Goal: Use online tool/utility: Utilize a website feature to perform a specific function

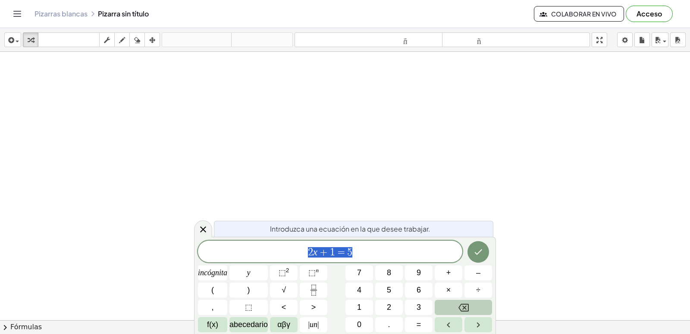
click at [466, 302] on icon "Retroceso" at bounding box center [464, 307] width 10 height 10
click at [208, 222] on div at bounding box center [203, 228] width 18 height 17
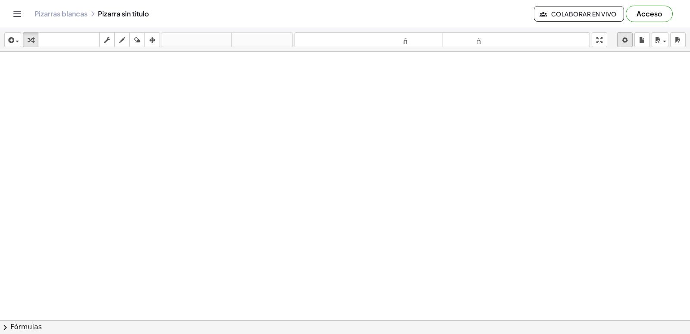
click at [618, 39] on body "Actividades matemáticas fáciles de comprender Empezar Banco de actividades Trab…" at bounding box center [345, 167] width 690 height 334
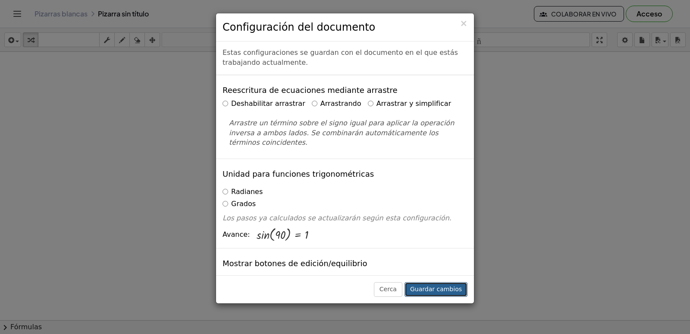
click at [426, 284] on button "Guardar cambios" at bounding box center [436, 289] width 63 height 15
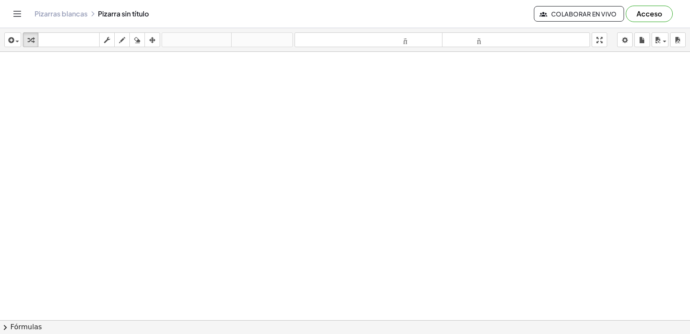
click at [310, 148] on div at bounding box center [345, 339] width 690 height 575
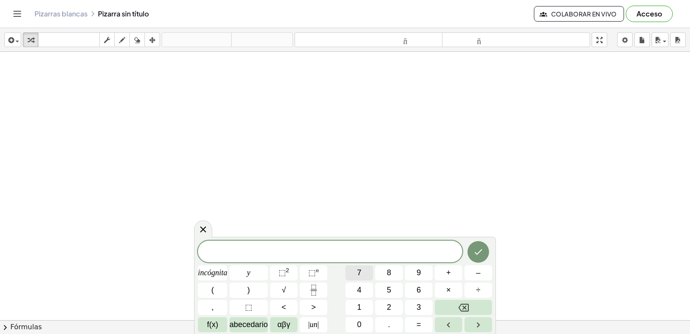
click at [362, 267] on button "7" at bounding box center [360, 272] width 28 height 15
click at [479, 270] on font "–" at bounding box center [478, 272] width 4 height 9
click at [421, 302] on font "3" at bounding box center [419, 306] width 4 height 9
click at [422, 328] on button "=" at bounding box center [419, 324] width 28 height 15
click at [361, 304] on font "1" at bounding box center [359, 306] width 4 height 9
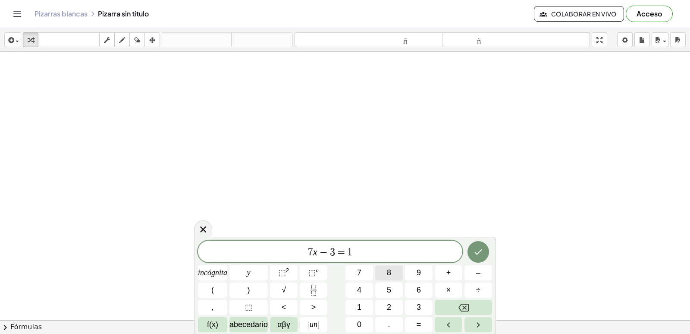
click at [395, 271] on button "8" at bounding box center [389, 272] width 28 height 15
click at [474, 241] on button "Hecho" at bounding box center [479, 252] width 22 height 22
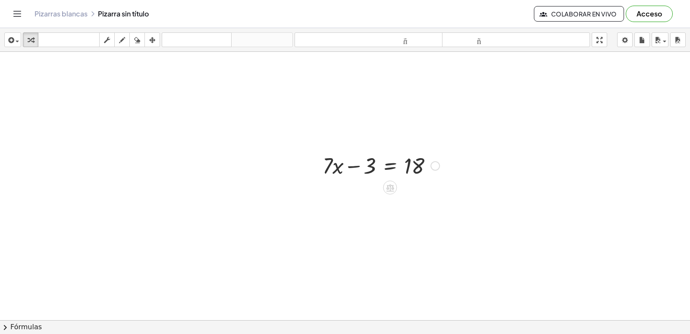
click at [389, 173] on div at bounding box center [381, 164] width 126 height 29
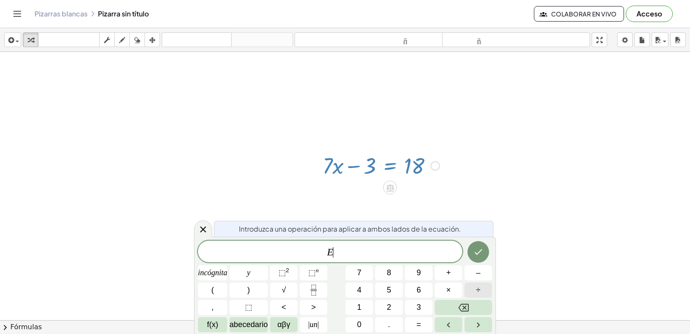
click at [469, 295] on button "÷" at bounding box center [479, 289] width 28 height 15
click at [470, 303] on button "Retroceso" at bounding box center [463, 306] width 57 height 15
click at [340, 169] on div at bounding box center [381, 164] width 126 height 29
drag, startPoint x: 340, startPoint y: 163, endPoint x: 337, endPoint y: 167, distance: 4.9
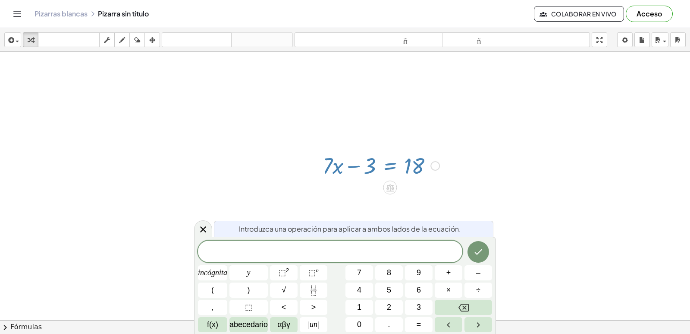
click at [337, 167] on div at bounding box center [381, 164] width 126 height 29
click at [356, 164] on div at bounding box center [381, 164] width 126 height 29
click at [417, 163] on div at bounding box center [381, 164] width 126 height 29
click at [415, 167] on div at bounding box center [381, 164] width 126 height 29
click at [371, 162] on div at bounding box center [381, 164] width 126 height 29
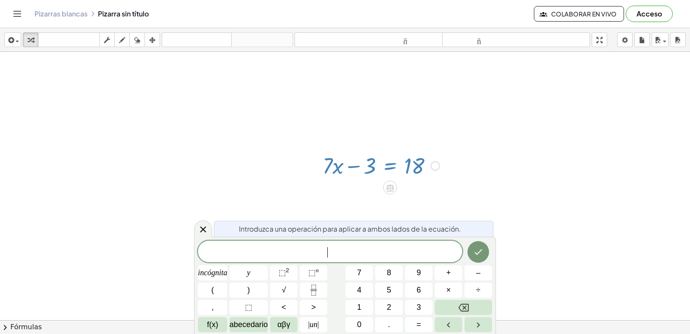
click at [340, 166] on div at bounding box center [381, 164] width 126 height 29
click at [392, 285] on button "5" at bounding box center [389, 289] width 28 height 15
click at [249, 272] on font "y" at bounding box center [248, 272] width 3 height 9
click at [479, 285] on span "÷" at bounding box center [478, 290] width 4 height 12
click at [479, 302] on button "Retroceso" at bounding box center [463, 306] width 57 height 15
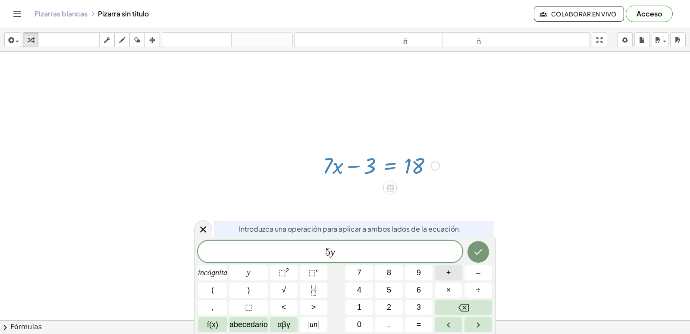
click at [456, 267] on button "+" at bounding box center [449, 272] width 28 height 15
click at [362, 304] on button "1" at bounding box center [360, 306] width 28 height 15
click at [426, 325] on button "=" at bounding box center [419, 324] width 28 height 15
click at [483, 272] on button "–" at bounding box center [479, 272] width 28 height 15
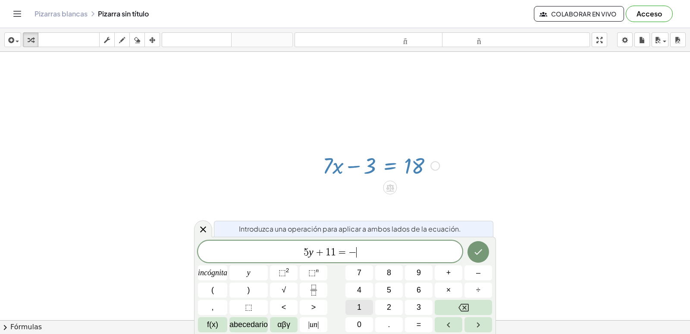
click at [369, 309] on button "1" at bounding box center [360, 306] width 28 height 15
click at [425, 272] on button "9" at bounding box center [419, 272] width 28 height 15
click at [477, 249] on button "Hecho" at bounding box center [479, 252] width 22 height 22
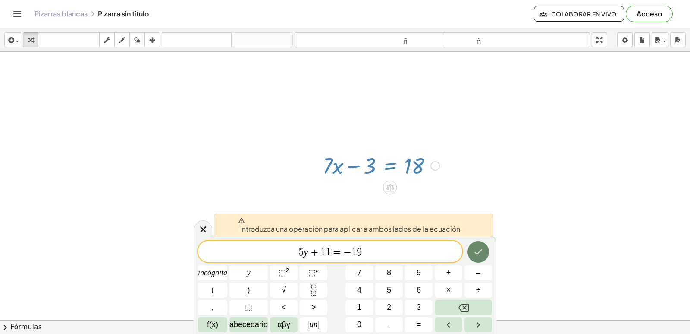
click at [480, 248] on icon "Hecho" at bounding box center [478, 251] width 10 height 10
drag, startPoint x: 395, startPoint y: 196, endPoint x: 393, endPoint y: 202, distance: 6.0
click at [393, 199] on div at bounding box center [345, 339] width 690 height 575
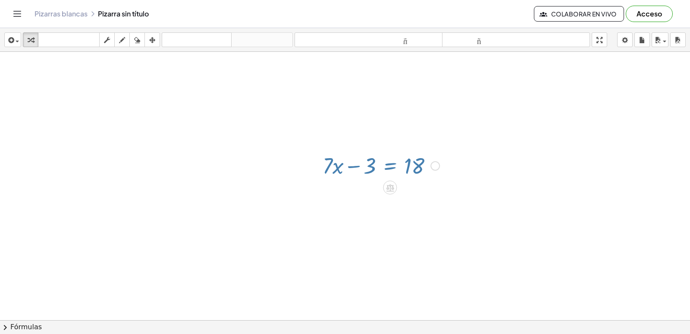
click at [393, 220] on div at bounding box center [345, 339] width 690 height 575
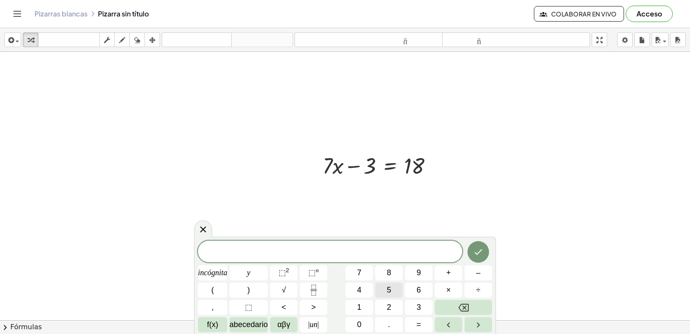
click at [387, 283] on div "​ incógnita y ⬚ 2 ⬚ n 7 8 9 + – ( ) √ 4 5 6 × ÷ , ⬚ < > 1 2 3 f(x) abecedario α…" at bounding box center [345, 285] width 294 height 91
click at [390, 286] on font "5" at bounding box center [389, 289] width 4 height 9
click at [255, 269] on button "y" at bounding box center [249, 272] width 38 height 15
click at [457, 274] on button "+" at bounding box center [449, 272] width 28 height 15
click at [366, 307] on button "1" at bounding box center [360, 306] width 28 height 15
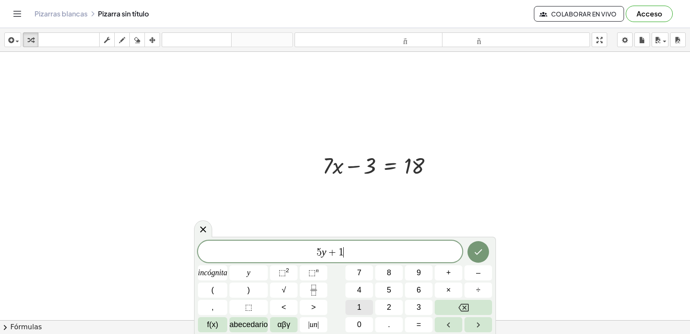
click at [366, 307] on button "1" at bounding box center [360, 306] width 28 height 15
click at [419, 327] on font "=" at bounding box center [419, 324] width 5 height 9
click at [485, 277] on button "–" at bounding box center [479, 272] width 28 height 15
click at [392, 303] on div "5 y + 1 1 = − ​ incógnita y ⬚ 2 ⬚ n 7 8 9 + – ( ) √ 4 5 6 × ÷ , ⬚ < > 1 2 3 f(x…" at bounding box center [345, 285] width 294 height 91
click at [359, 300] on button "1" at bounding box center [360, 306] width 28 height 15
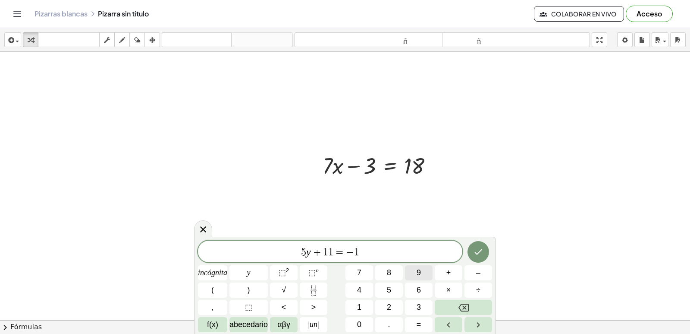
click at [416, 271] on button "9" at bounding box center [419, 272] width 28 height 15
click at [475, 248] on icon "Hecho" at bounding box center [478, 251] width 10 height 10
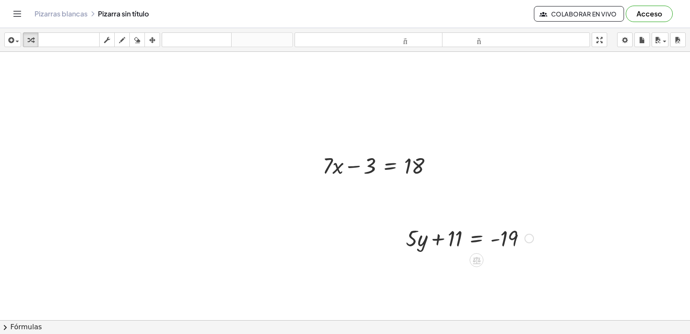
click at [461, 233] on div at bounding box center [470, 237] width 136 height 29
click at [435, 237] on div at bounding box center [470, 237] width 136 height 29
click at [502, 241] on div at bounding box center [470, 237] width 136 height 29
click at [494, 240] on div at bounding box center [470, 237] width 136 height 29
click at [423, 238] on div at bounding box center [470, 237] width 136 height 29
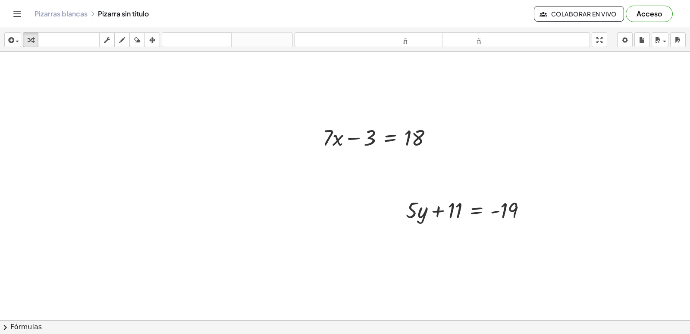
scroll to position [43, 0]
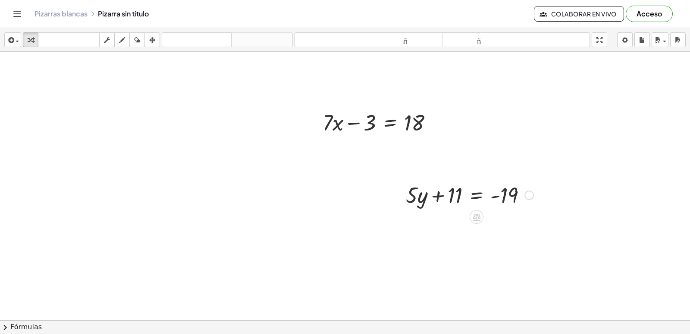
click at [437, 193] on div at bounding box center [470, 193] width 136 height 29
click at [457, 192] on div at bounding box center [470, 193] width 136 height 29
click at [475, 196] on div at bounding box center [470, 193] width 136 height 29
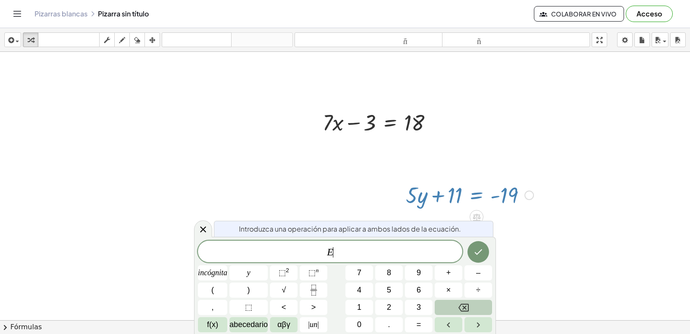
click at [480, 300] on button "Retroceso" at bounding box center [463, 306] width 57 height 15
drag, startPoint x: 557, startPoint y: 260, endPoint x: 540, endPoint y: 236, distance: 29.0
click at [549, 255] on div at bounding box center [345, 296] width 690 height 575
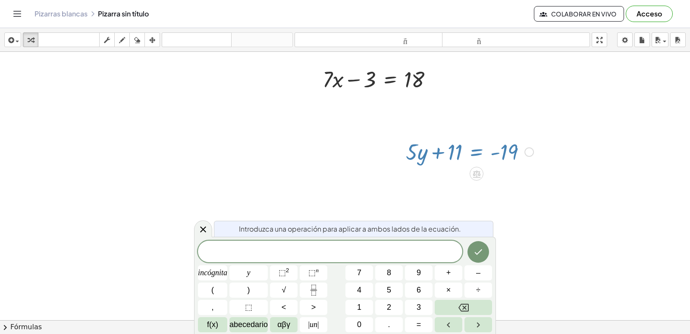
click at [508, 147] on div at bounding box center [470, 150] width 136 height 29
click at [356, 287] on button "4" at bounding box center [360, 289] width 28 height 15
click at [438, 283] on div "4 x ​ incógnita y ⬚ 2 ⬚ n 7 8 9 + – ( ) √ 4 5 6 × ÷ , ⬚ < > 1 2 3 f(x) abecedar…" at bounding box center [345, 285] width 294 height 91
click at [393, 306] on button "2" at bounding box center [389, 306] width 28 height 15
click at [363, 314] on button "1" at bounding box center [360, 306] width 28 height 15
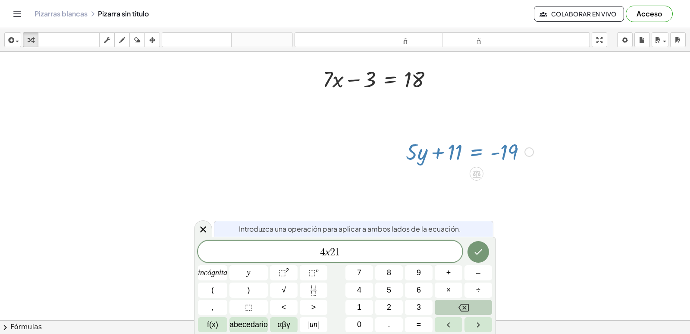
click at [469, 307] on button "Retroceso" at bounding box center [463, 306] width 57 height 15
click at [443, 274] on button "+" at bounding box center [449, 272] width 28 height 15
click at [394, 304] on button "2" at bounding box center [389, 306] width 28 height 15
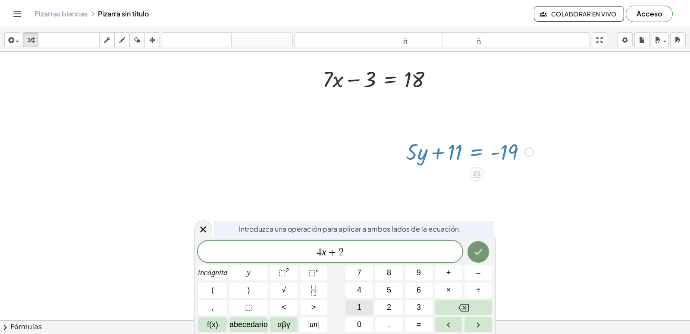
click at [358, 306] on font "1" at bounding box center [359, 306] width 4 height 9
click at [423, 320] on button "=" at bounding box center [419, 324] width 28 height 15
click at [484, 271] on button "–" at bounding box center [479, 272] width 28 height 15
click at [362, 303] on button "1" at bounding box center [360, 306] width 28 height 15
click at [483, 246] on button "Hecho" at bounding box center [479, 252] width 22 height 22
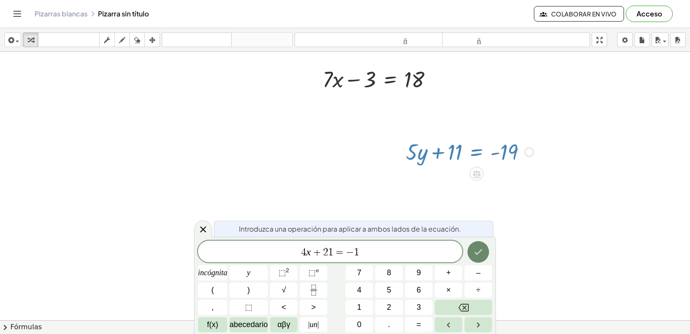
click at [471, 253] on button "Hecho" at bounding box center [479, 252] width 22 height 22
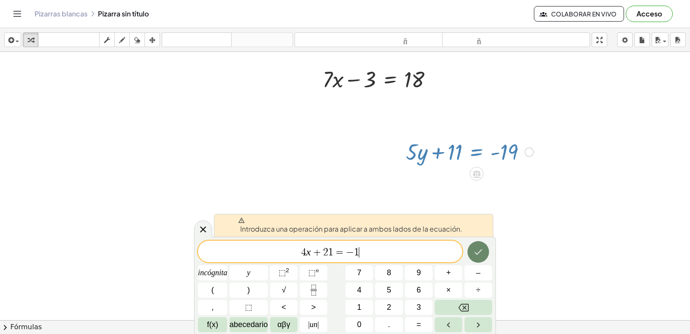
click at [477, 251] on button "Hecho" at bounding box center [479, 252] width 22 height 22
drag, startPoint x: 651, startPoint y: 158, endPoint x: 627, endPoint y: 183, distance: 34.5
click at [635, 179] on div at bounding box center [345, 252] width 690 height 575
drag, startPoint x: 570, startPoint y: 219, endPoint x: 559, endPoint y: 225, distance: 12.0
click at [560, 225] on div at bounding box center [345, 252] width 690 height 575
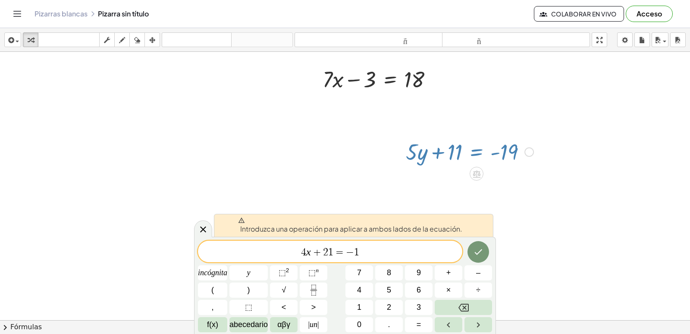
drag, startPoint x: 548, startPoint y: 269, endPoint x: 546, endPoint y: 287, distance: 18.3
click at [548, 283] on div at bounding box center [345, 252] width 690 height 575
drag, startPoint x: 596, startPoint y: 228, endPoint x: 579, endPoint y: 165, distance: 64.8
click at [574, 170] on div at bounding box center [345, 252] width 690 height 575
click at [562, 113] on div at bounding box center [345, 252] width 690 height 575
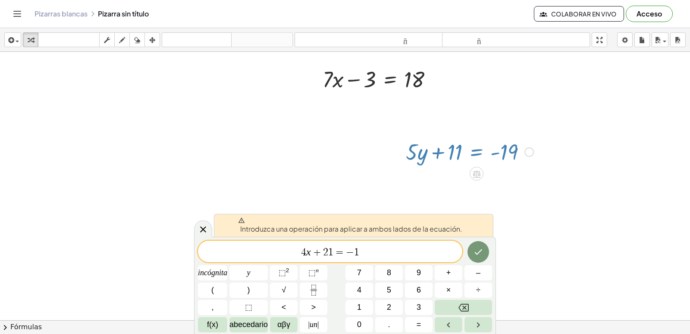
click at [560, 114] on div at bounding box center [345, 252] width 690 height 575
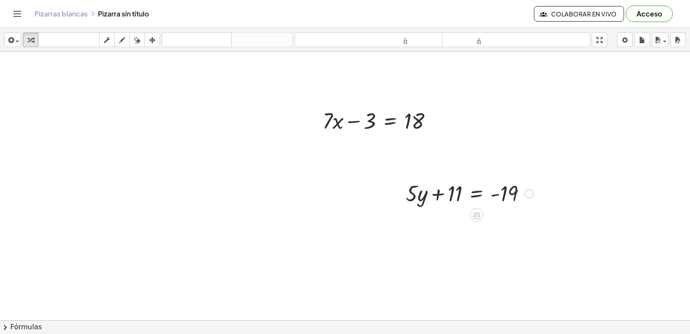
scroll to position [43, 0]
click at [246, 251] on div at bounding box center [345, 296] width 690 height 575
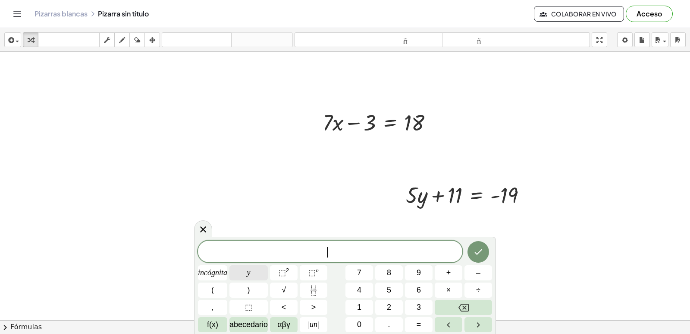
click at [243, 277] on button "y" at bounding box center [249, 272] width 38 height 15
click at [488, 276] on button "–" at bounding box center [479, 272] width 28 height 15
click at [395, 287] on button "5" at bounding box center [389, 289] width 28 height 15
click at [424, 322] on button "=" at bounding box center [419, 324] width 28 height 15
click at [361, 308] on font "1" at bounding box center [359, 306] width 4 height 9
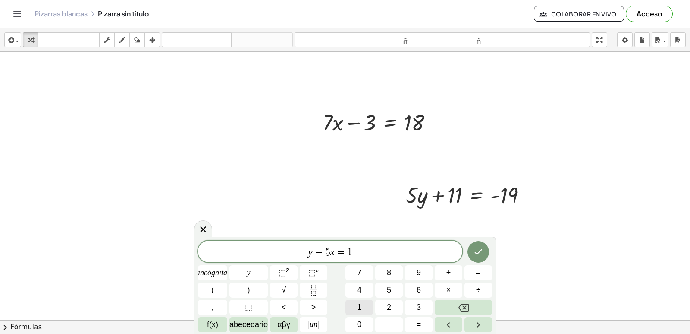
click at [361, 308] on font "1" at bounding box center [359, 306] width 4 height 9
click at [473, 251] on icon "Hecho" at bounding box center [478, 251] width 10 height 10
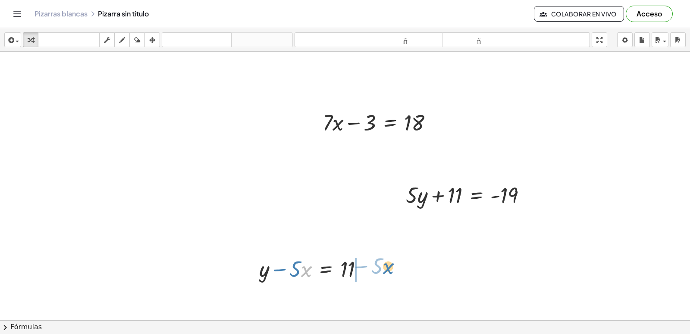
drag, startPoint x: 302, startPoint y: 268, endPoint x: 384, endPoint y: 265, distance: 82.0
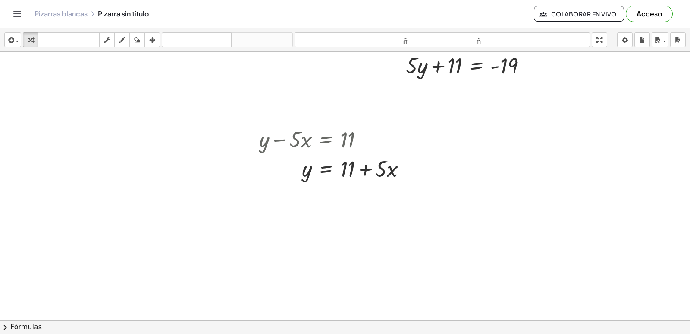
scroll to position [216, 0]
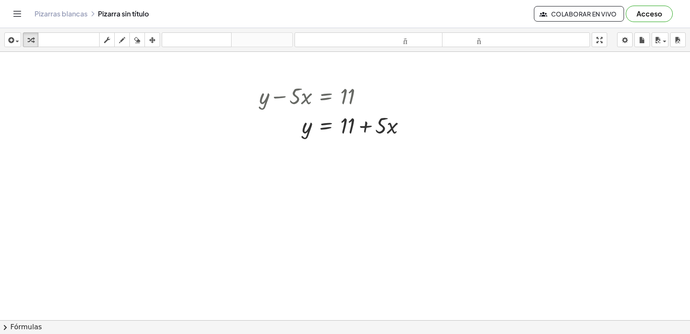
drag, startPoint x: 493, startPoint y: 186, endPoint x: 466, endPoint y: 255, distance: 74.4
click at [493, 190] on div at bounding box center [345, 123] width 690 height 575
click at [457, 250] on div at bounding box center [345, 123] width 690 height 575
click at [460, 251] on div at bounding box center [345, 123] width 690 height 575
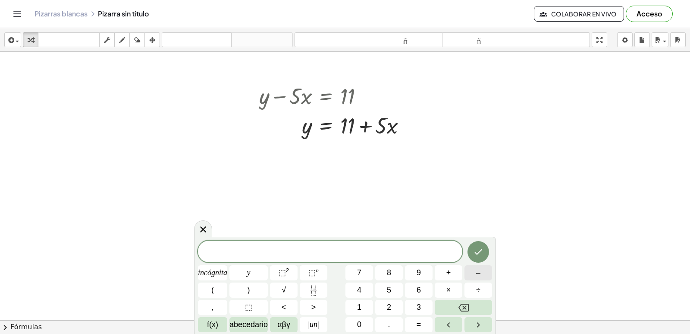
click at [488, 268] on button "–" at bounding box center [479, 272] width 28 height 15
click at [368, 271] on button "7" at bounding box center [360, 272] width 28 height 15
click at [257, 268] on button "y" at bounding box center [249, 272] width 38 height 15
click at [447, 269] on button "+" at bounding box center [449, 272] width 28 height 15
click at [431, 324] on button "=" at bounding box center [419, 324] width 28 height 15
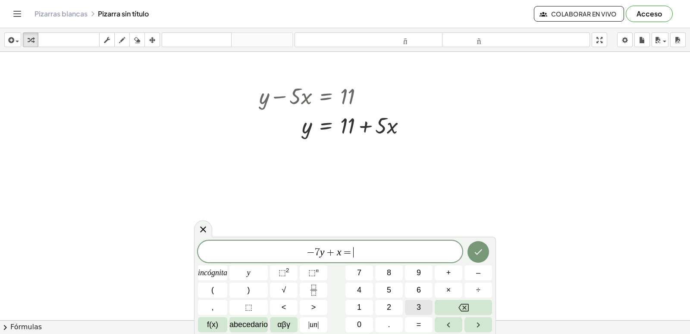
click at [429, 304] on button "3" at bounding box center [419, 306] width 28 height 15
click at [480, 256] on icon "Hecho" at bounding box center [478, 251] width 10 height 10
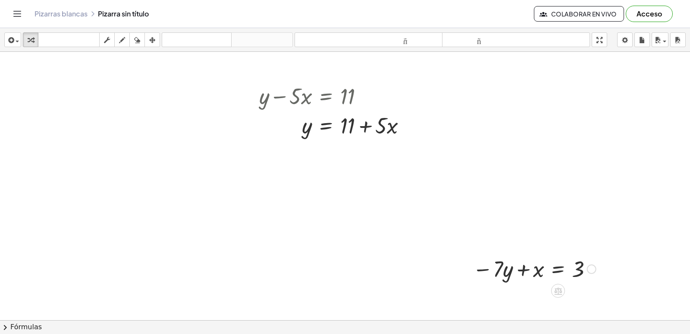
drag, startPoint x: 520, startPoint y: 269, endPoint x: 516, endPoint y: 266, distance: 5.6
click at [521, 269] on div at bounding box center [535, 267] width 132 height 29
click at [498, 268] on div at bounding box center [535, 267] width 132 height 29
click at [500, 264] on div at bounding box center [535, 267] width 132 height 29
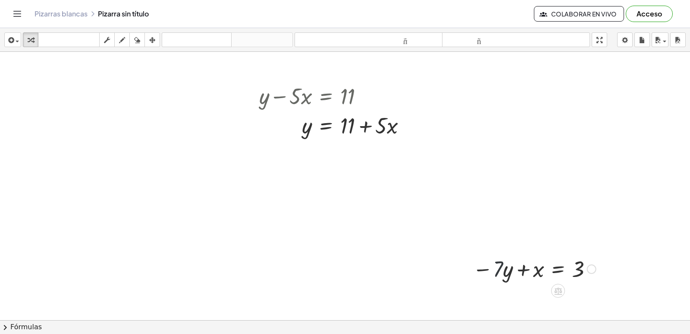
click at [527, 271] on div at bounding box center [535, 267] width 132 height 29
drag, startPoint x: 497, startPoint y: 267, endPoint x: 603, endPoint y: 262, distance: 106.2
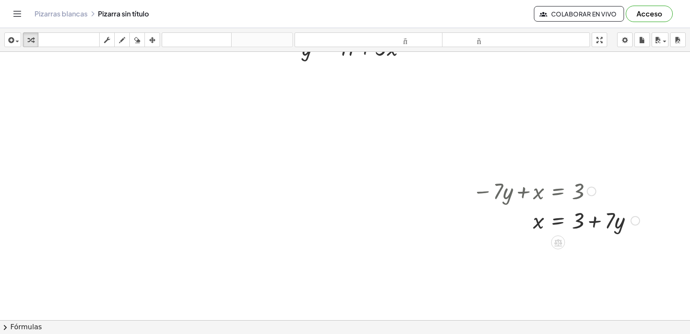
scroll to position [302, 0]
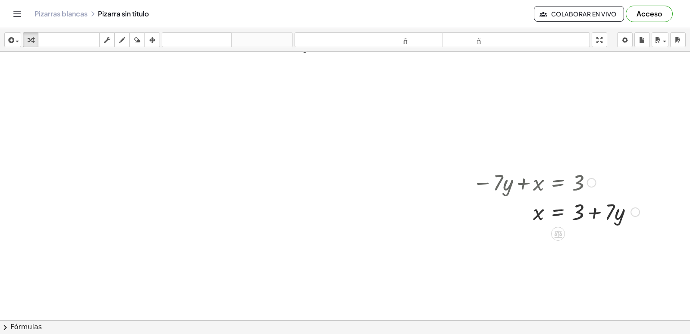
click at [595, 214] on div at bounding box center [557, 210] width 176 height 29
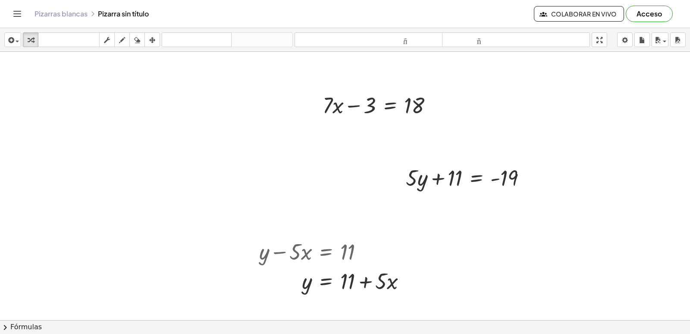
scroll to position [129, 0]
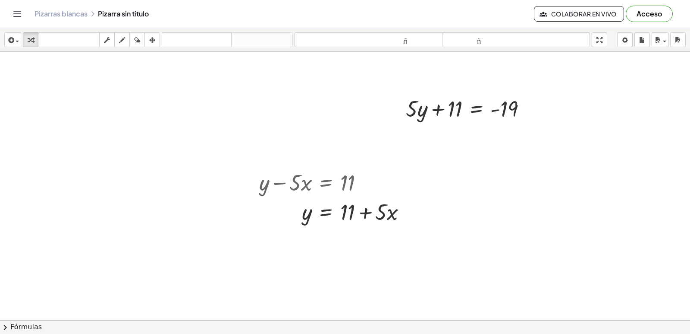
drag, startPoint x: 623, startPoint y: 262, endPoint x: 573, endPoint y: 140, distance: 131.8
click at [599, 266] on div at bounding box center [345, 209] width 690 height 575
click at [443, 260] on div at bounding box center [345, 209] width 690 height 575
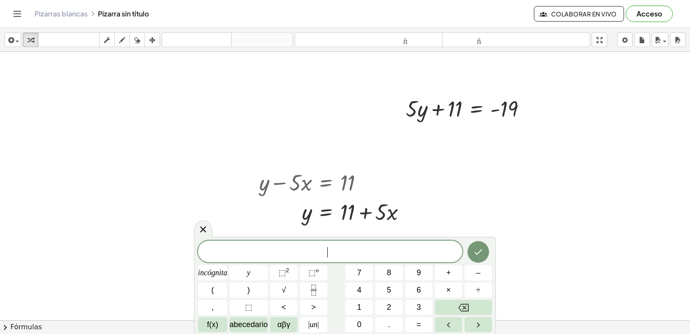
click at [249, 129] on div at bounding box center [345, 209] width 690 height 575
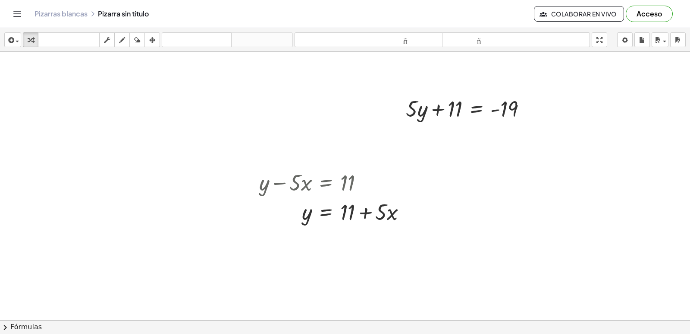
drag, startPoint x: 516, startPoint y: 270, endPoint x: 496, endPoint y: 259, distance: 23.0
click at [512, 269] on div at bounding box center [345, 209] width 690 height 575
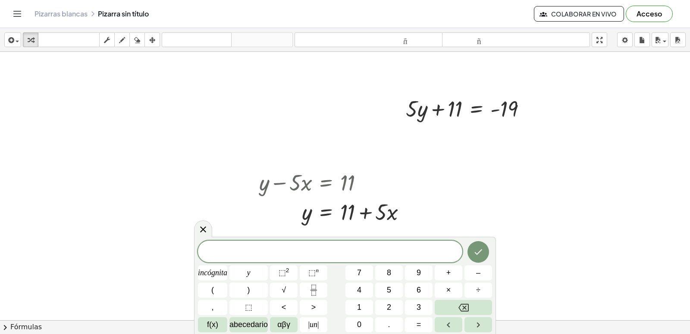
click at [457, 205] on div at bounding box center [345, 209] width 690 height 575
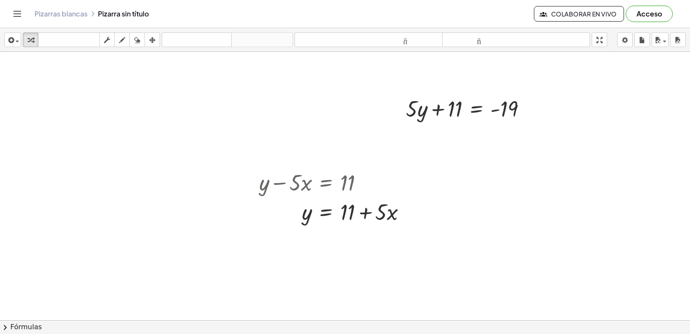
drag, startPoint x: 564, startPoint y: 284, endPoint x: 504, endPoint y: 278, distance: 60.8
click at [563, 283] on div at bounding box center [345, 209] width 690 height 575
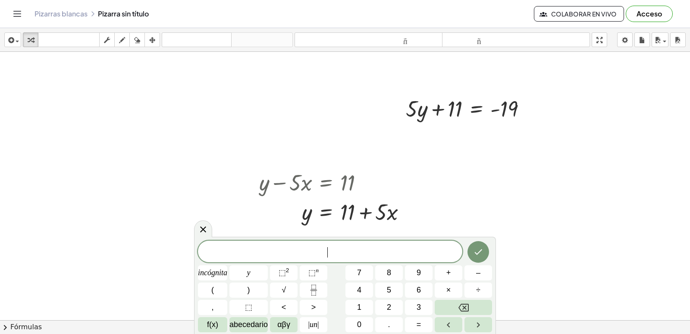
drag, startPoint x: 620, startPoint y: 177, endPoint x: 610, endPoint y: 183, distance: 11.6
click at [618, 181] on div at bounding box center [345, 209] width 690 height 575
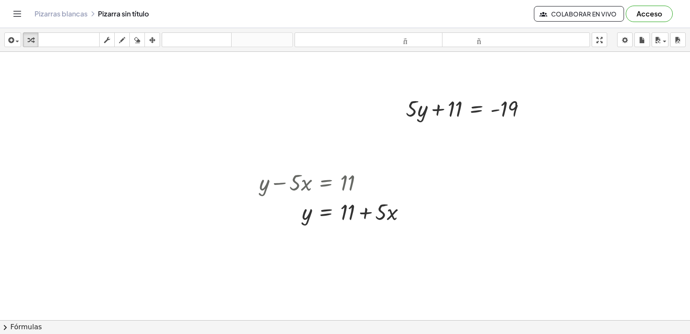
drag, startPoint x: 446, startPoint y: 265, endPoint x: 597, endPoint y: 254, distance: 151.4
click at [518, 258] on div at bounding box center [345, 209] width 690 height 575
click at [560, 198] on div at bounding box center [345, 209] width 690 height 575
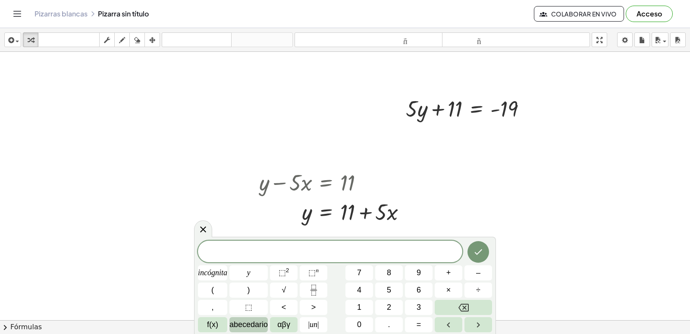
click at [255, 317] on button "abecedario" at bounding box center [249, 324] width 38 height 15
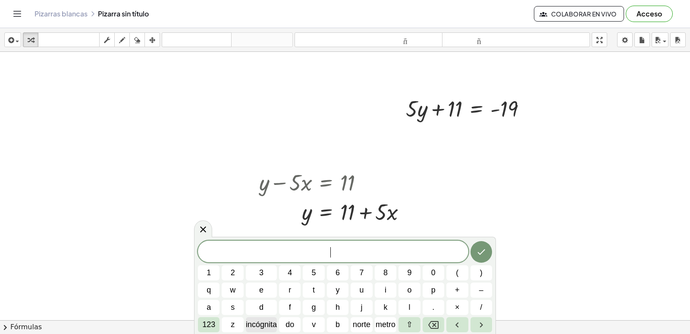
click at [268, 323] on font "incógnita" at bounding box center [261, 324] width 31 height 9
click at [475, 254] on button "Hecho" at bounding box center [482, 252] width 22 height 22
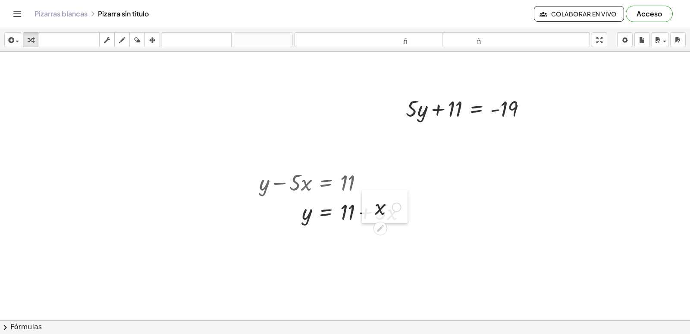
drag, startPoint x: 570, startPoint y: 217, endPoint x: 372, endPoint y: 210, distance: 198.6
click at [372, 210] on div at bounding box center [368, 206] width 13 height 33
drag, startPoint x: 381, startPoint y: 200, endPoint x: 529, endPoint y: 207, distance: 148.6
click at [543, 224] on div "+ · 7 · x − 3 = 18 + · 5 · y + 11 = - 19 + y − · 5 · x = 11 y · 5 · x = 11 + + …" at bounding box center [345, 209] width 690 height 575
click at [406, 233] on div at bounding box center [345, 209] width 690 height 575
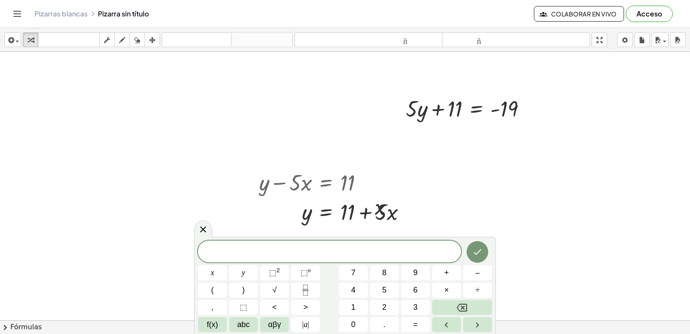
scroll to position [0, 0]
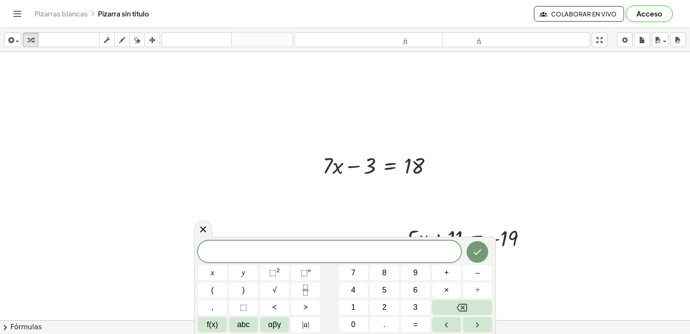
click at [646, 161] on div at bounding box center [345, 339] width 690 height 575
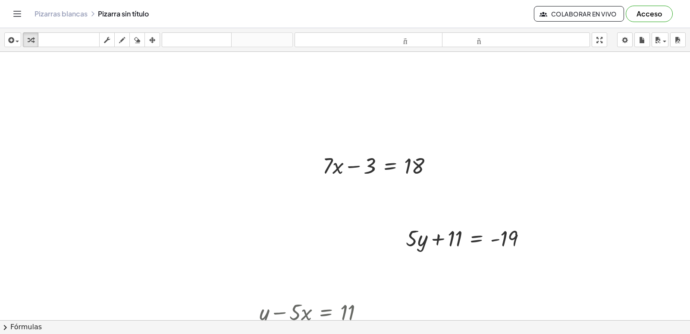
drag, startPoint x: 105, startPoint y: 295, endPoint x: 110, endPoint y: 293, distance: 5.5
click at [110, 295] on div at bounding box center [345, 339] width 690 height 575
click at [162, 267] on div at bounding box center [345, 339] width 690 height 575
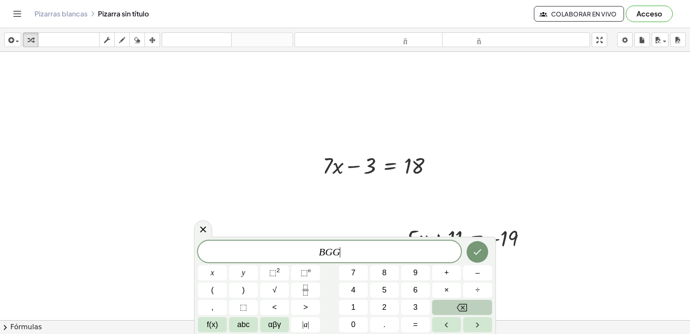
click at [475, 310] on button "Backspace" at bounding box center [462, 306] width 60 height 15
click at [475, 305] on button "Backspace" at bounding box center [462, 306] width 60 height 15
click at [411, 89] on div at bounding box center [345, 339] width 690 height 575
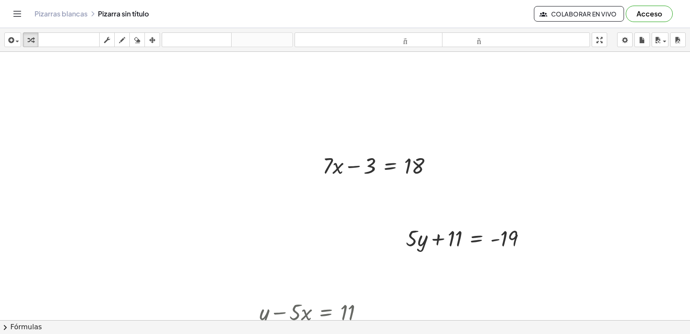
click at [336, 204] on div at bounding box center [345, 339] width 690 height 575
